Goal: Information Seeking & Learning: Learn about a topic

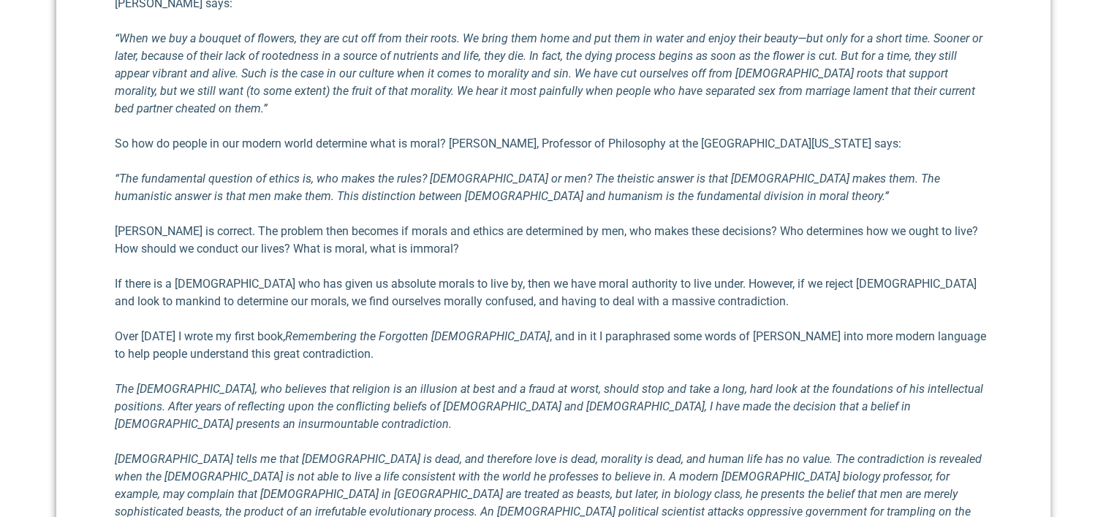
scroll to position [703, 0]
click at [677, 175] on p "“The fundamental question of ethics is, who makes the rules? God or men? The th…" at bounding box center [553, 186] width 877 height 35
click at [598, 99] on div "I am continually amazed at the contradictory nature of the secular worldview th…" at bounding box center [553, 368] width 877 height 854
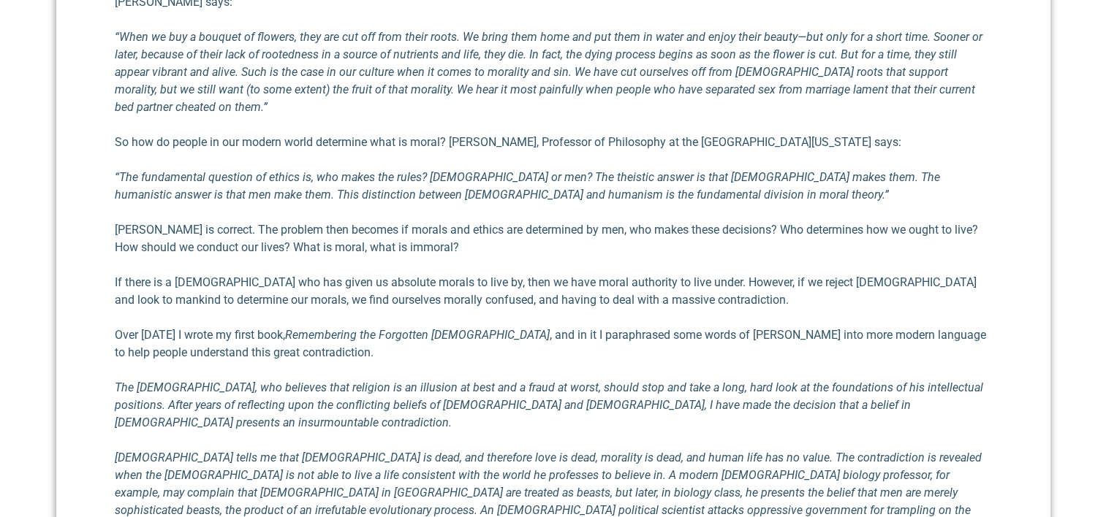
click at [657, 91] on em "“When we buy a bouquet of flowers, they are cut off from their roots. We bring …" at bounding box center [549, 72] width 868 height 84
click at [644, 99] on div "I am continually amazed at the contradictory nature of the secular worldview th…" at bounding box center [553, 368] width 877 height 854
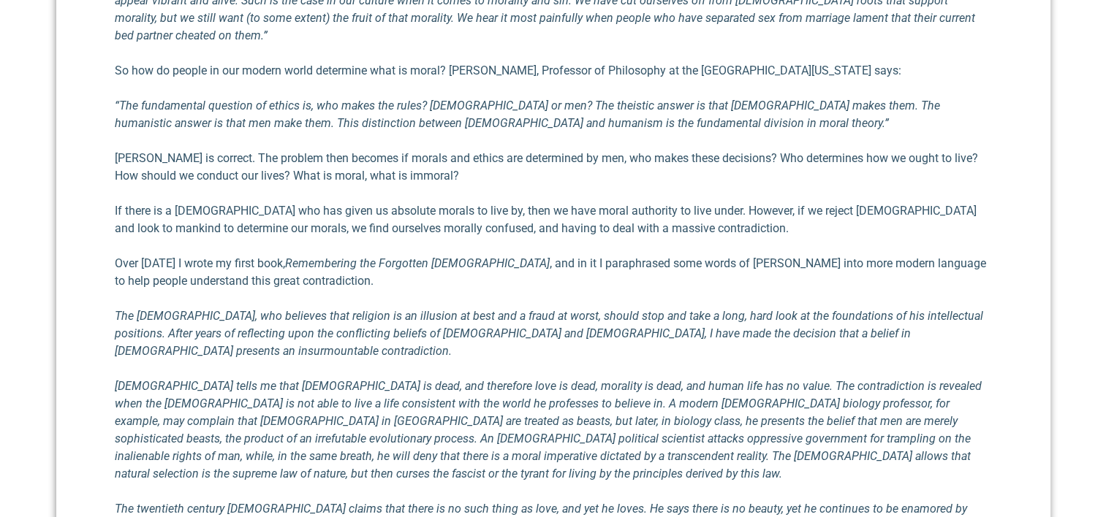
scroll to position [776, 0]
click at [716, 155] on p "Hocutt is correct. The problem then becomes if morals and ethics are determined…" at bounding box center [553, 165] width 877 height 35
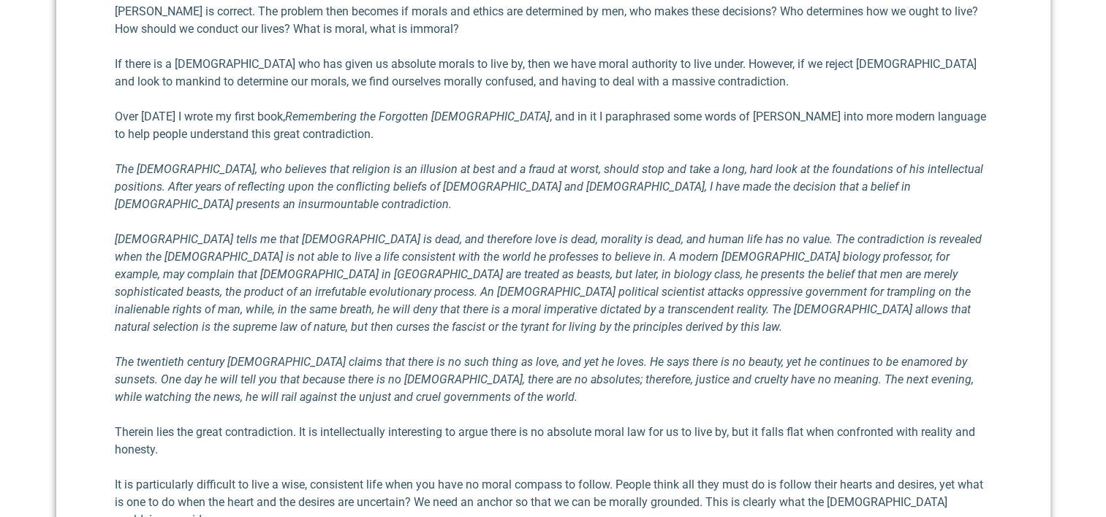
scroll to position [922, 0]
click at [756, 108] on p "Over 30 years ago I wrote my first book, Remembering the Forgotten God , and in…" at bounding box center [553, 124] width 877 height 35
click at [748, 112] on p "Over 30 years ago I wrote my first book, Remembering the Forgotten God , and in…" at bounding box center [553, 124] width 877 height 35
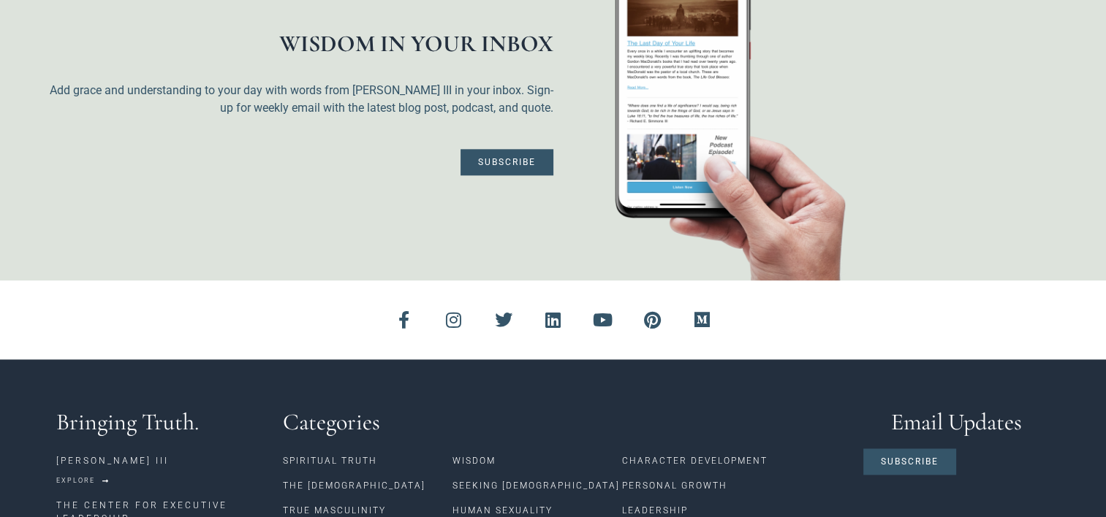
scroll to position [1720, 0]
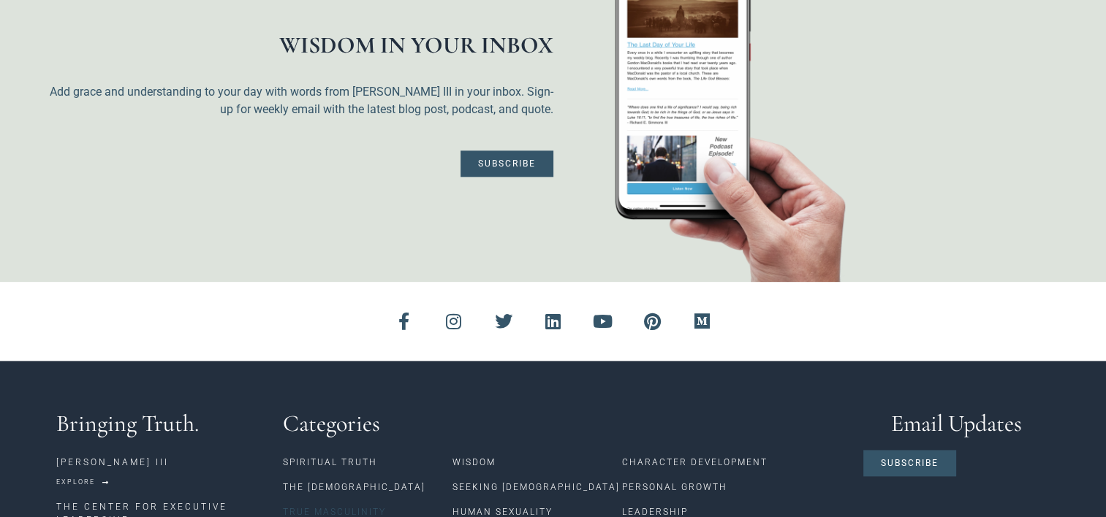
click at [327, 500] on link "True Masculinity" at bounding box center [368, 512] width 170 height 25
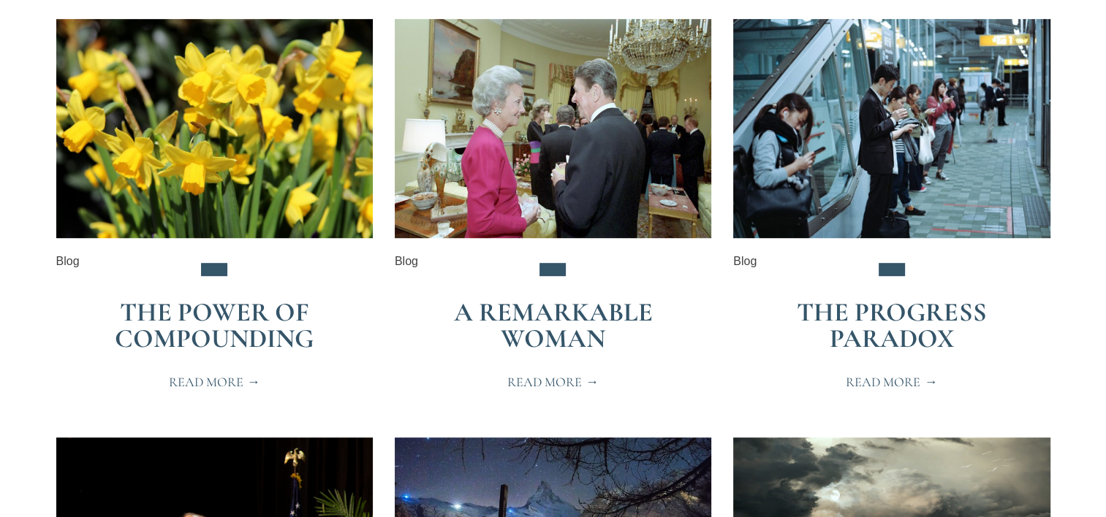
scroll to position [804, 0]
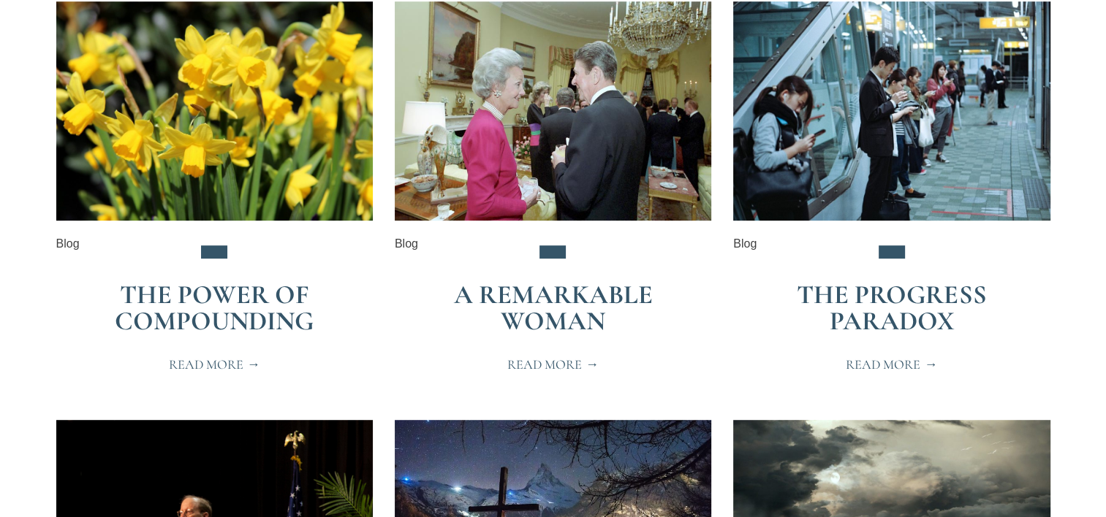
click at [501, 279] on link "A Remarkable Woman" at bounding box center [552, 308] width 199 height 58
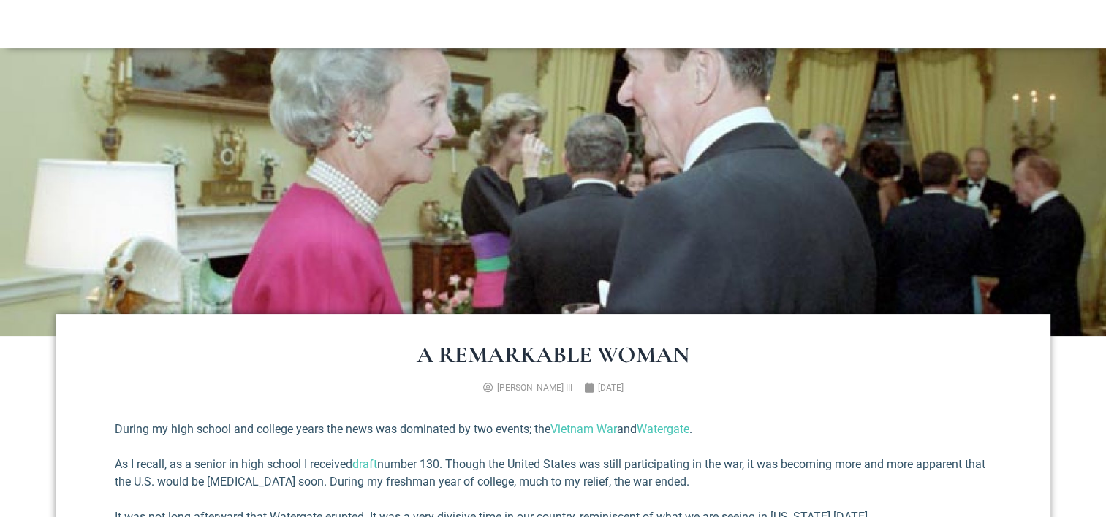
scroll to position [292, 0]
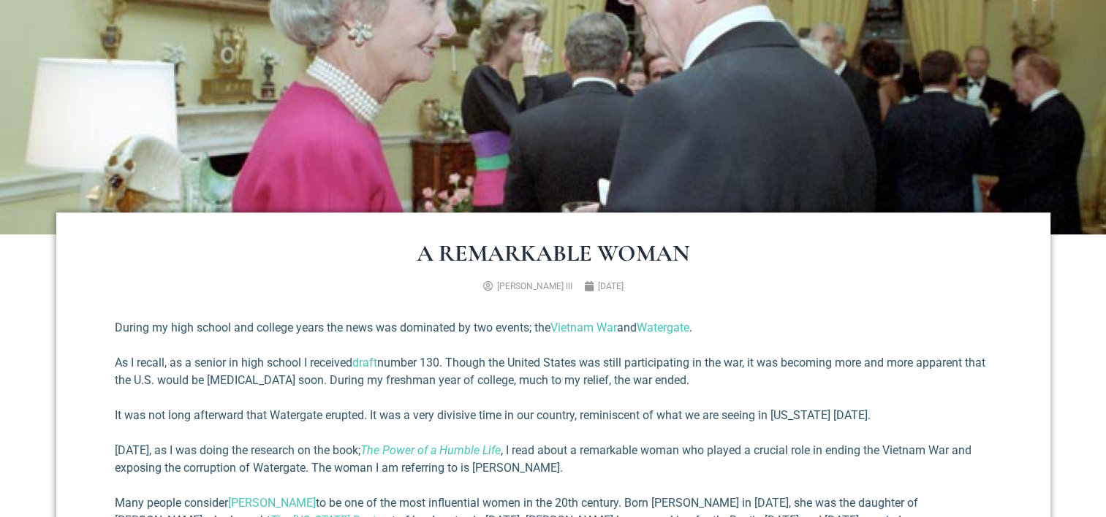
scroll to position [365, 0]
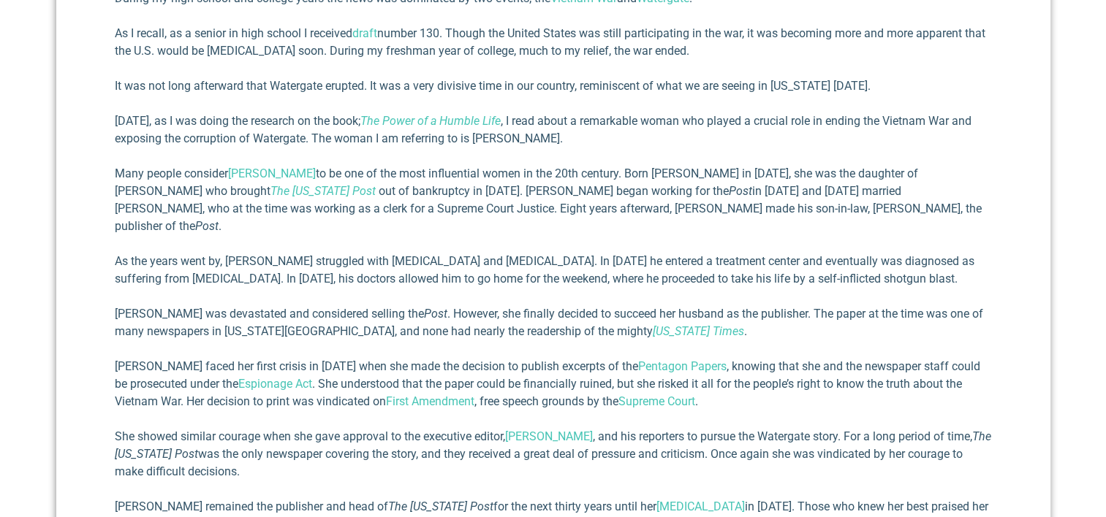
scroll to position [658, 0]
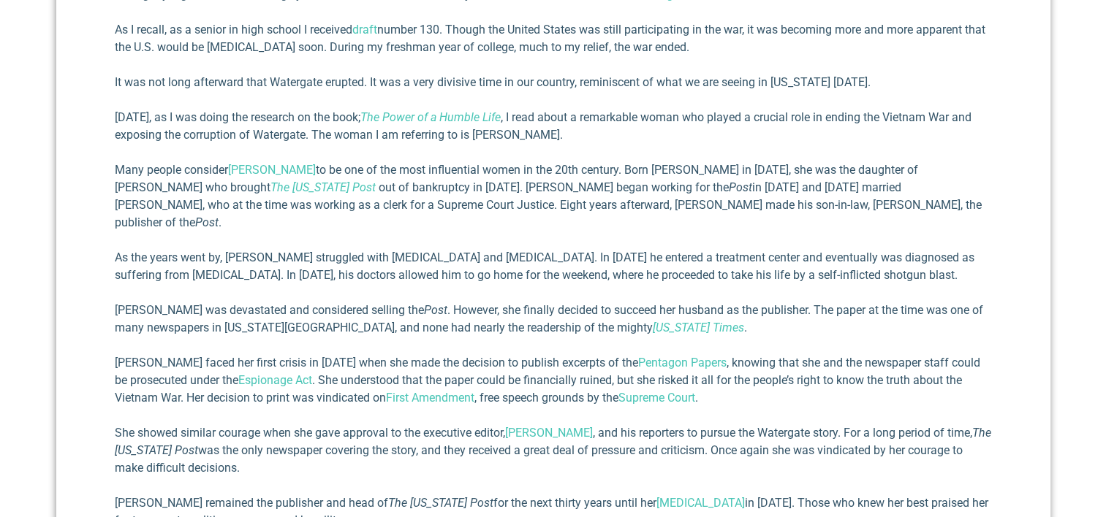
click at [935, 251] on p "As the years went by, Philip struggled with alcoholism and depression. In 1963 …" at bounding box center [553, 266] width 877 height 35
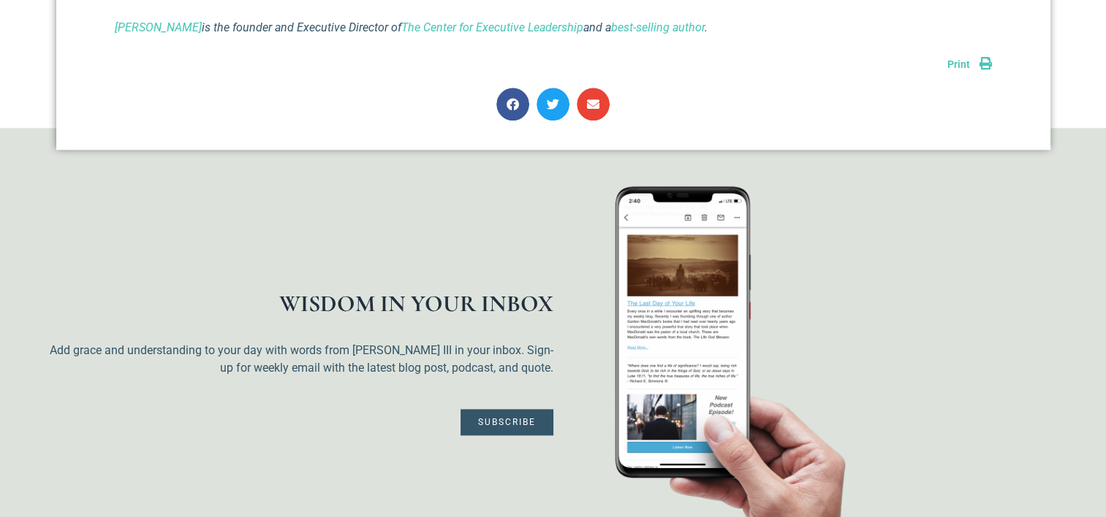
scroll to position [2193, 0]
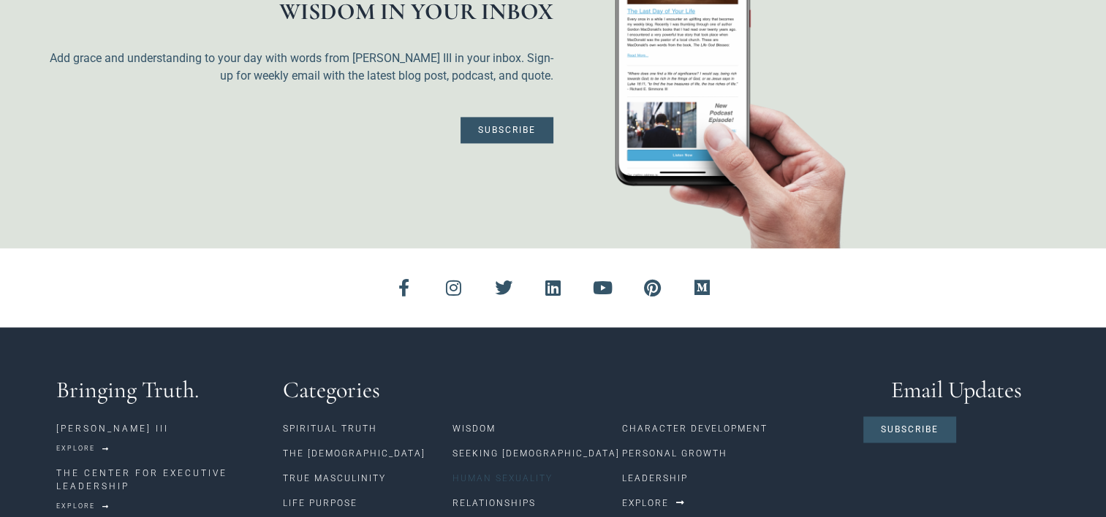
click at [531, 466] on link "Human Sexuality" at bounding box center [537, 478] width 170 height 25
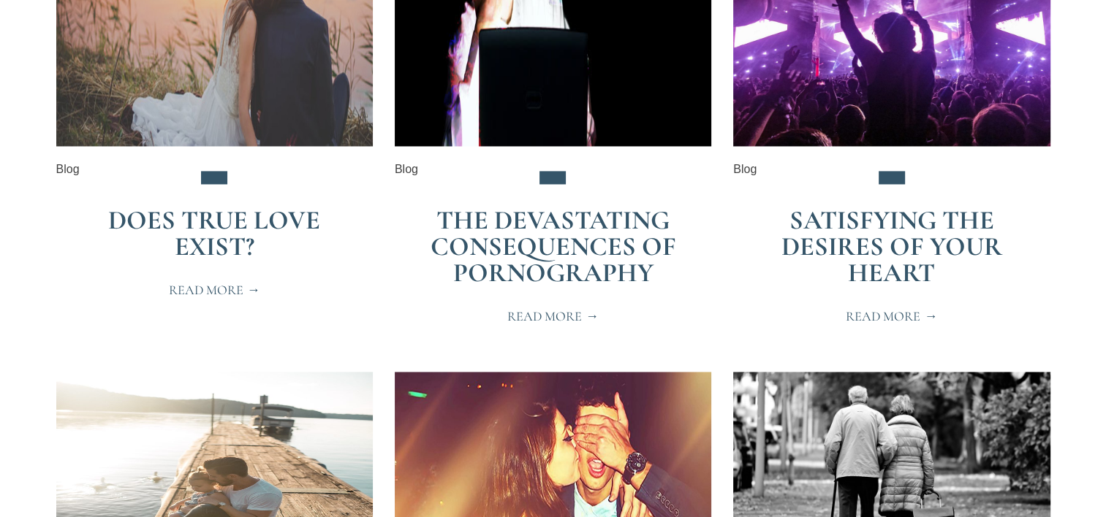
scroll to position [2266, 0]
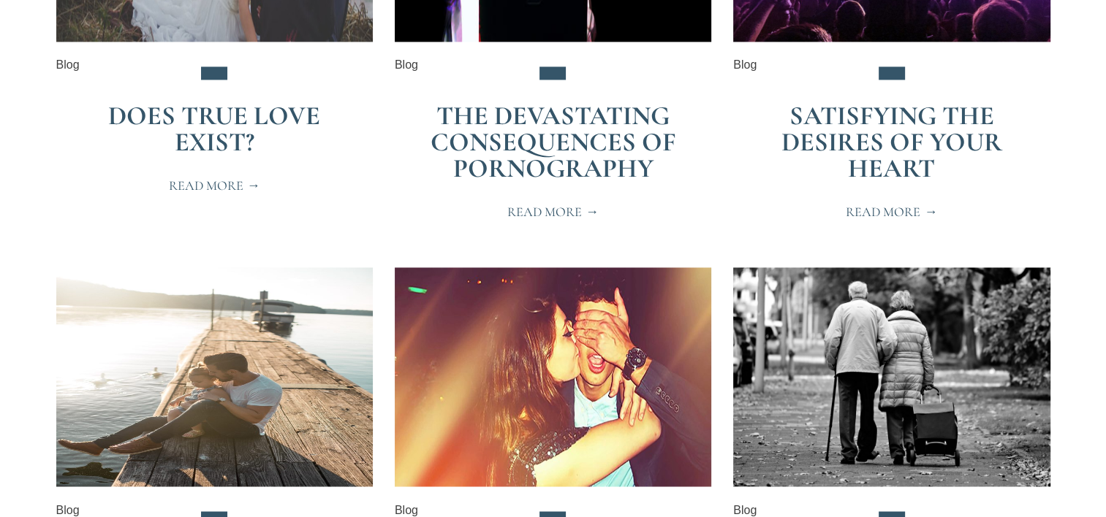
click at [533, 205] on span "Read More" at bounding box center [552, 211] width 91 height 13
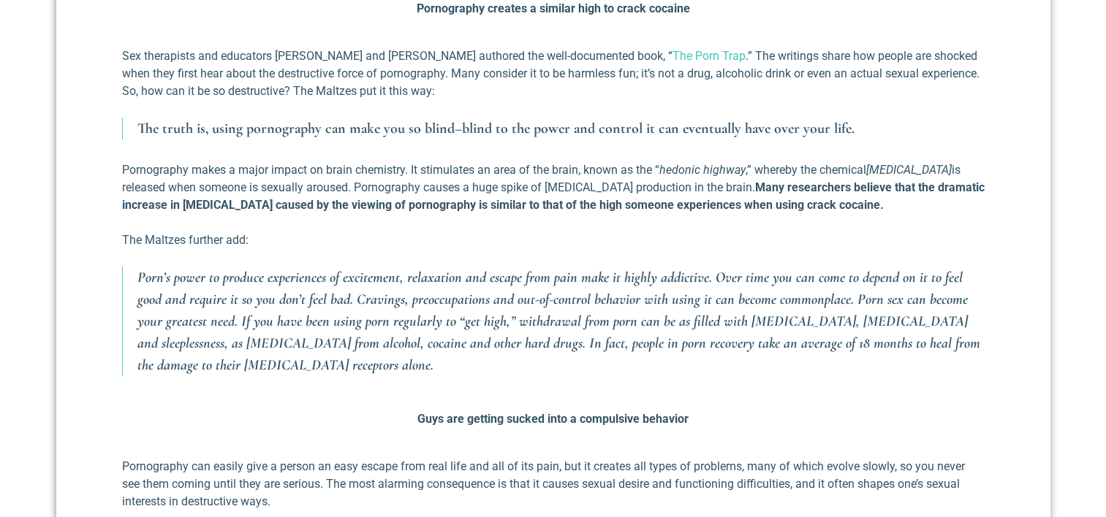
scroll to position [1023, 0]
click at [116, 276] on div "There is a woman who shared with me a story of a couple she knew personally. Th…" at bounding box center [553, 489] width 877 height 1761
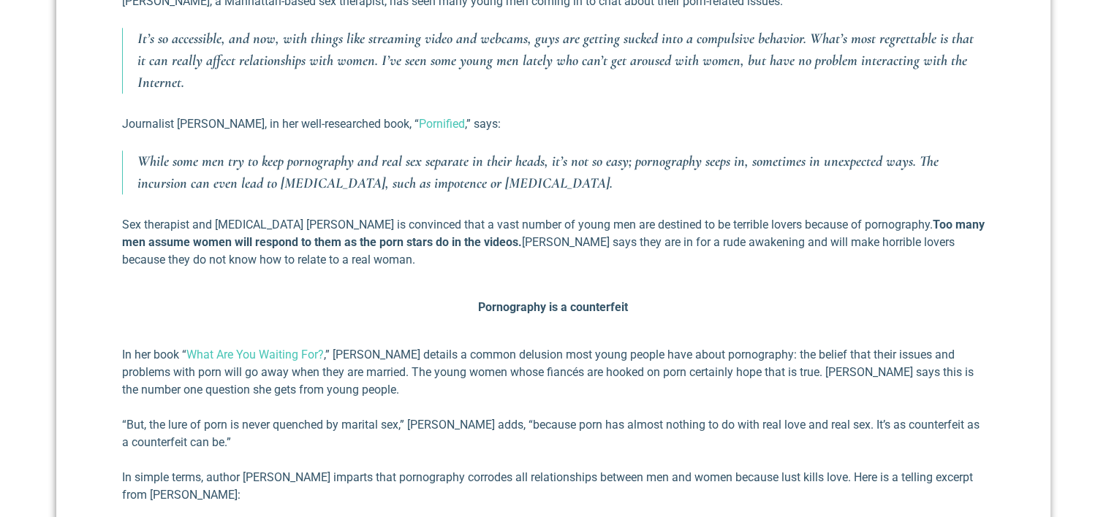
scroll to position [1681, 0]
click at [543, 194] on p "While some men try to keep pornography and real sex separate in their heads, it…" at bounding box center [560, 172] width 847 height 44
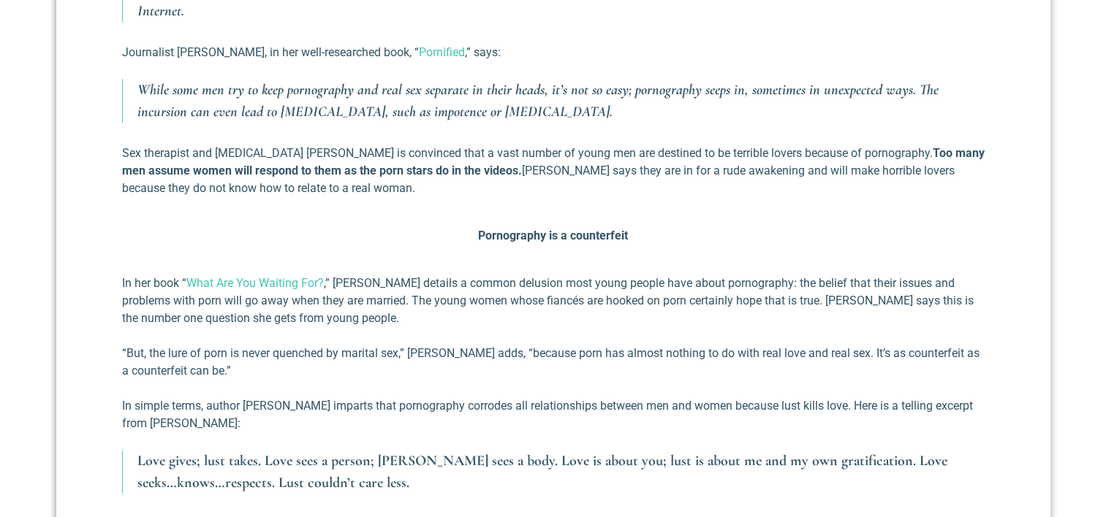
scroll to position [1754, 0]
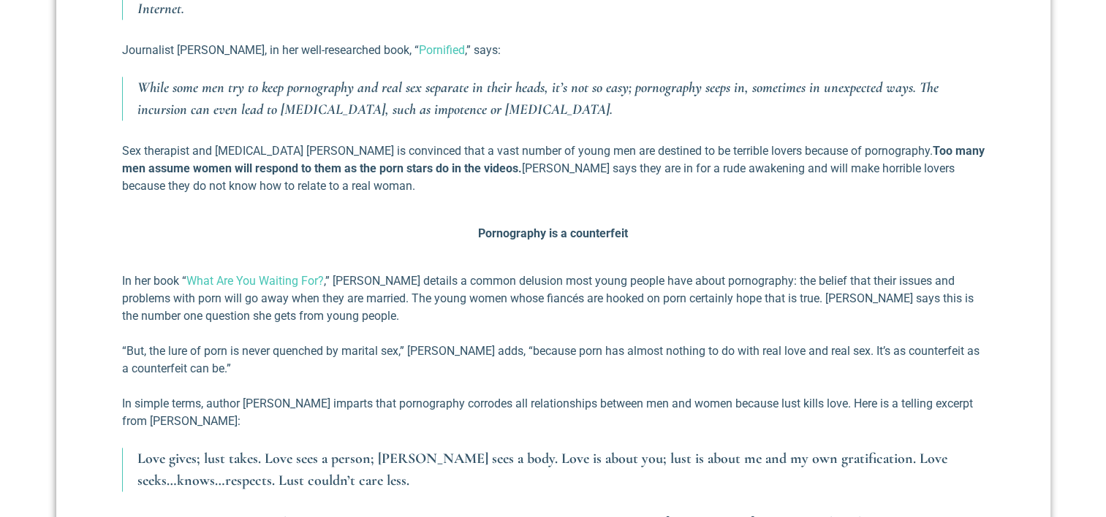
click at [541, 194] on p "Sex therapist and psychologist Aline Zoldbrod is convinced that a vast number o…" at bounding box center [553, 169] width 862 height 53
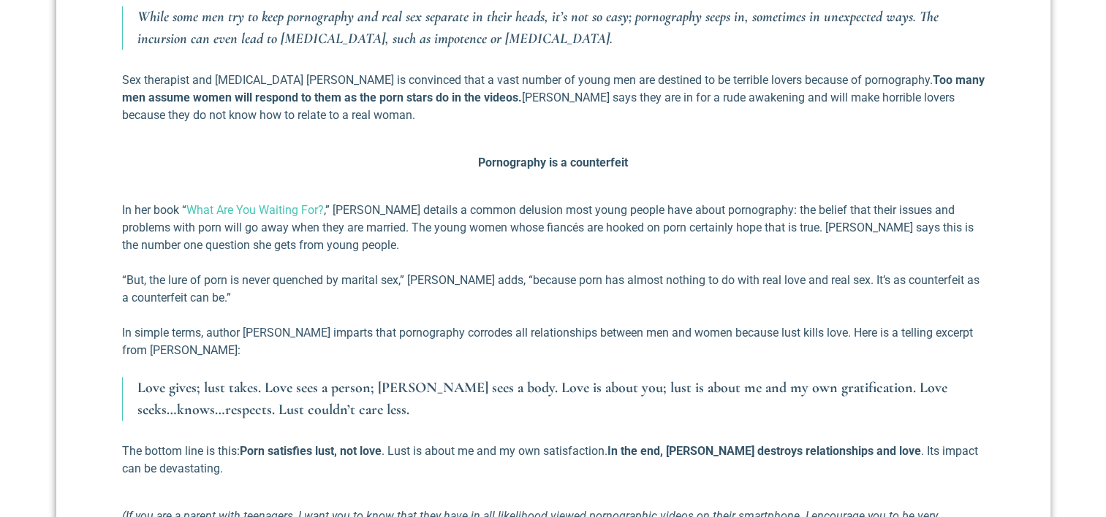
scroll to position [1827, 0]
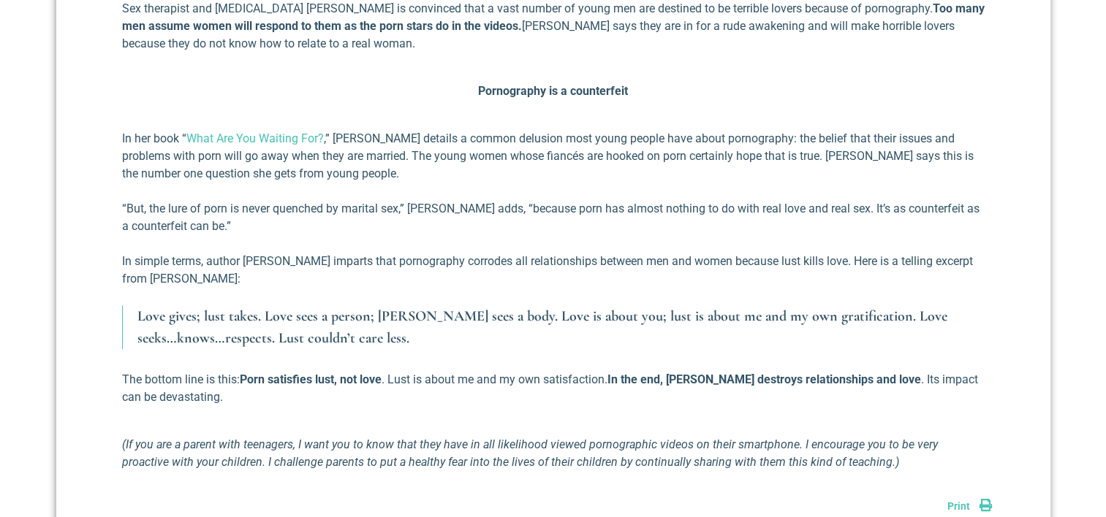
scroll to position [1900, 0]
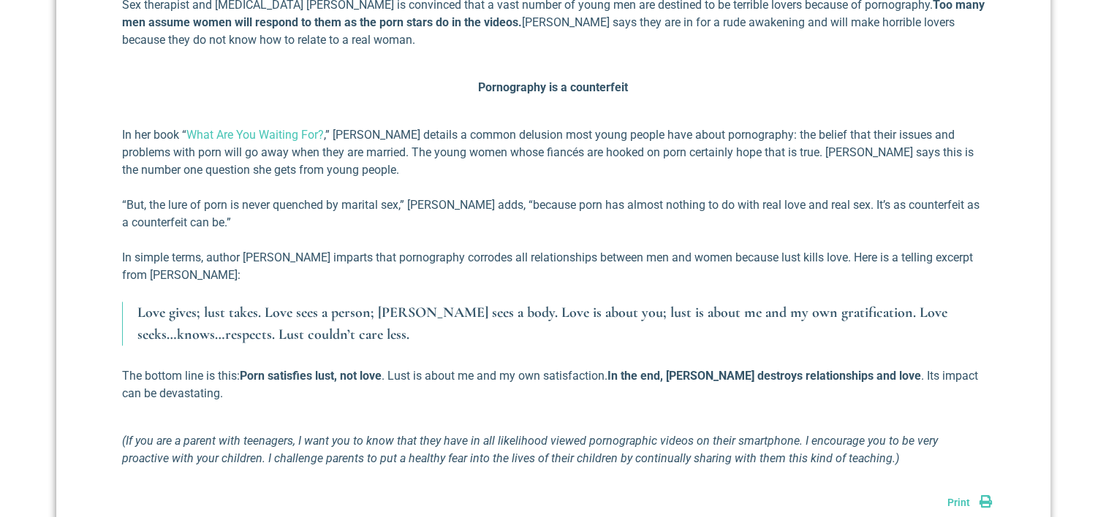
click at [547, 179] on p "In her book “ What Are You Waiting For? ,” Dannah Gresh details a common delusi…" at bounding box center [553, 152] width 862 height 53
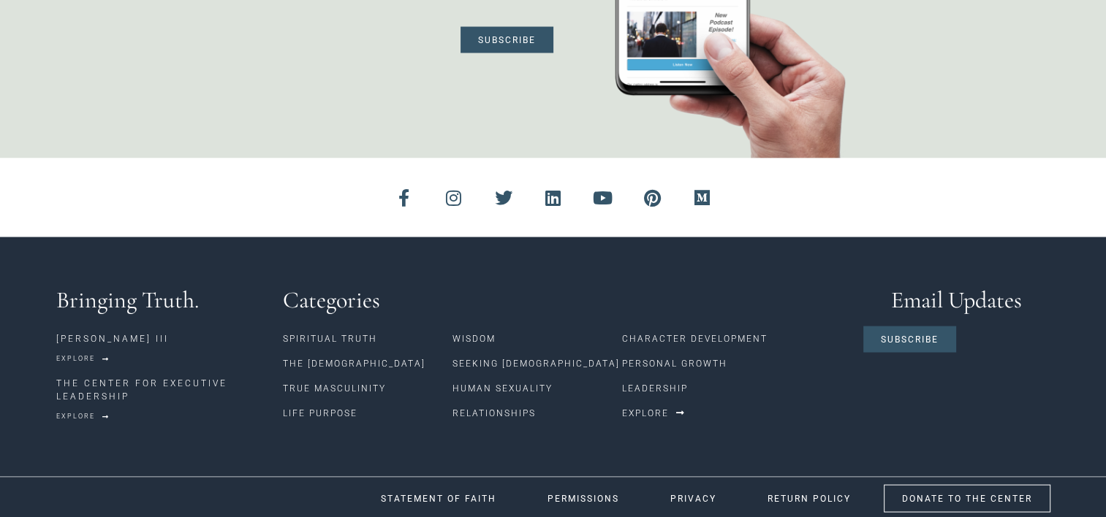
scroll to position [2741, 0]
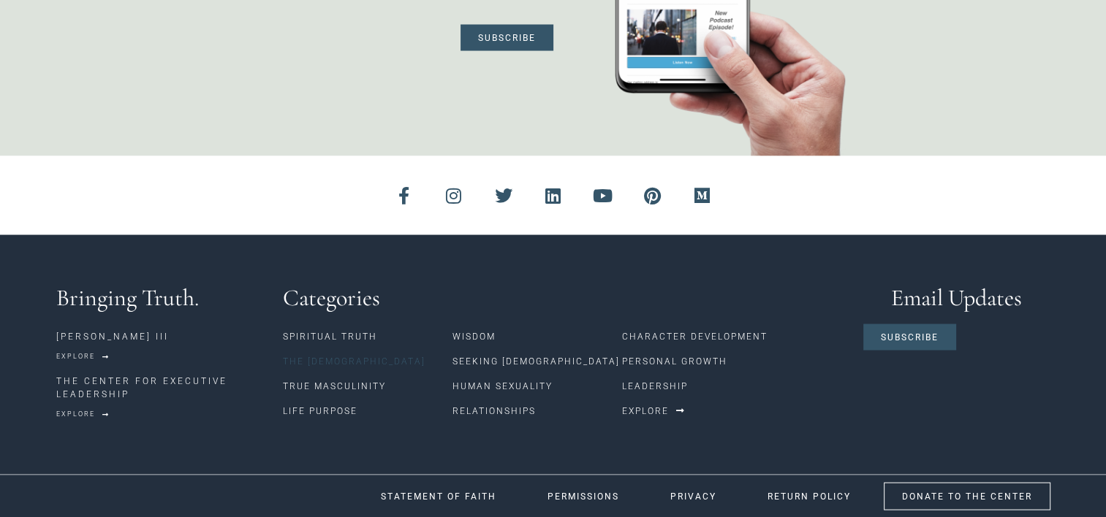
click at [317, 368] on link "The [DEMOGRAPHIC_DATA]" at bounding box center [368, 361] width 170 height 25
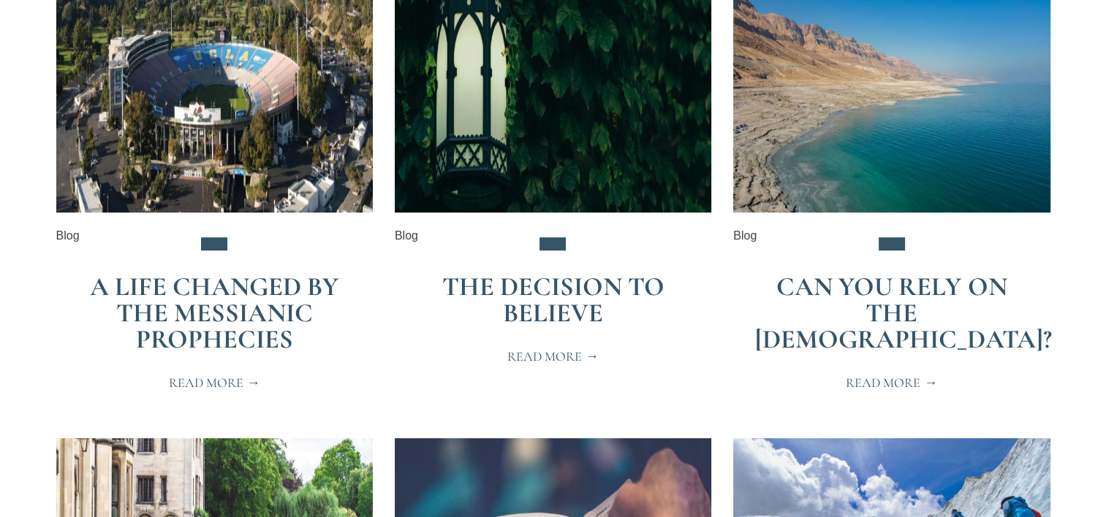
scroll to position [365, 0]
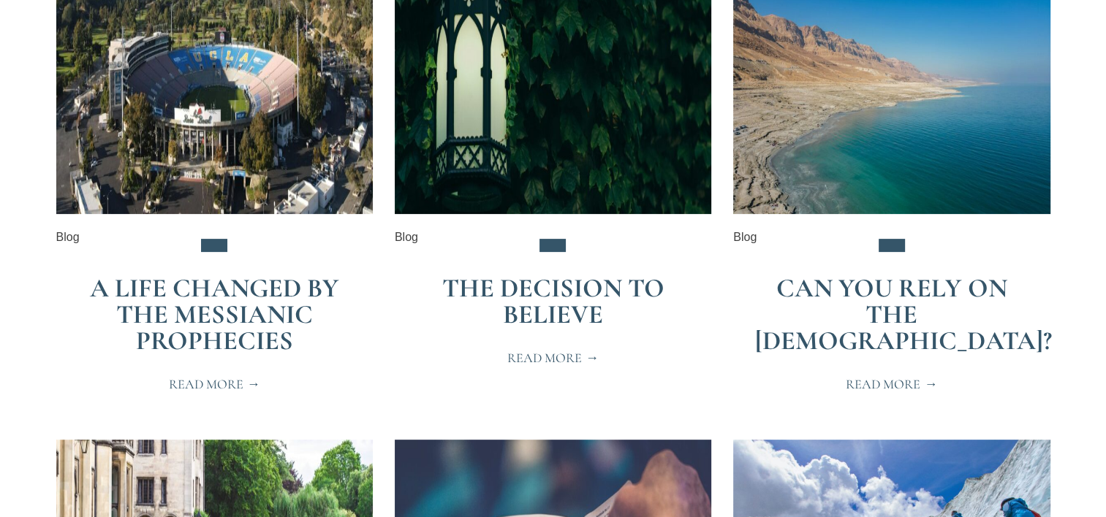
click at [886, 378] on span "Read More" at bounding box center [891, 384] width 91 height 13
